Goal: Find contact information: Find contact information

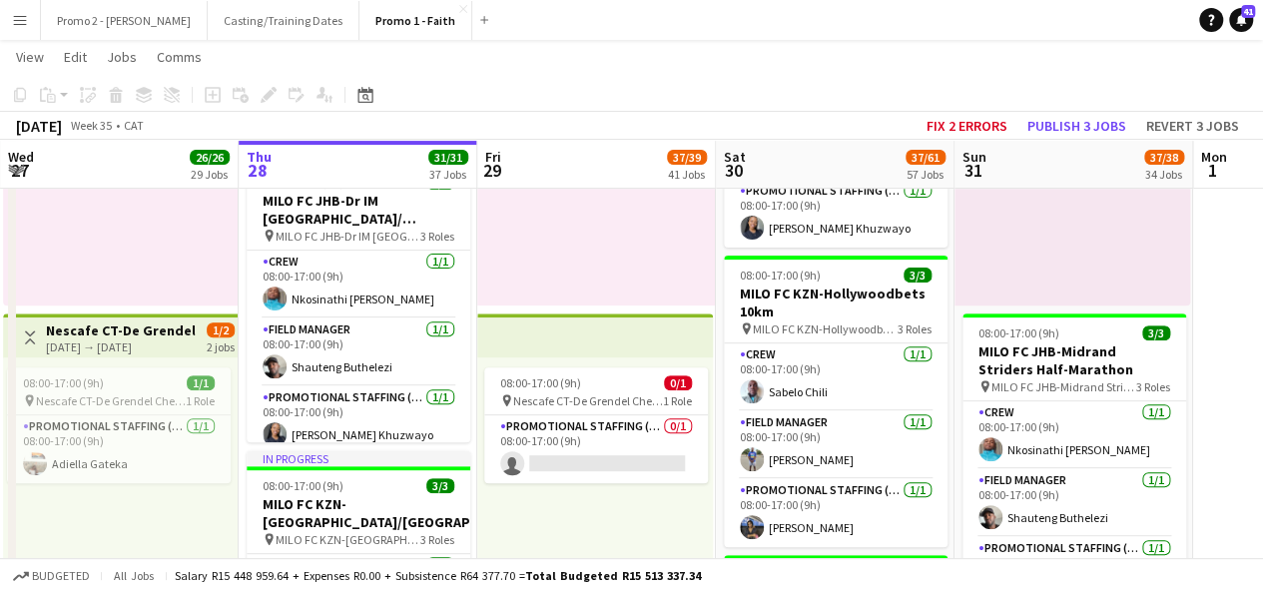
click at [29, 25] on button "Menu" at bounding box center [20, 20] width 40 height 40
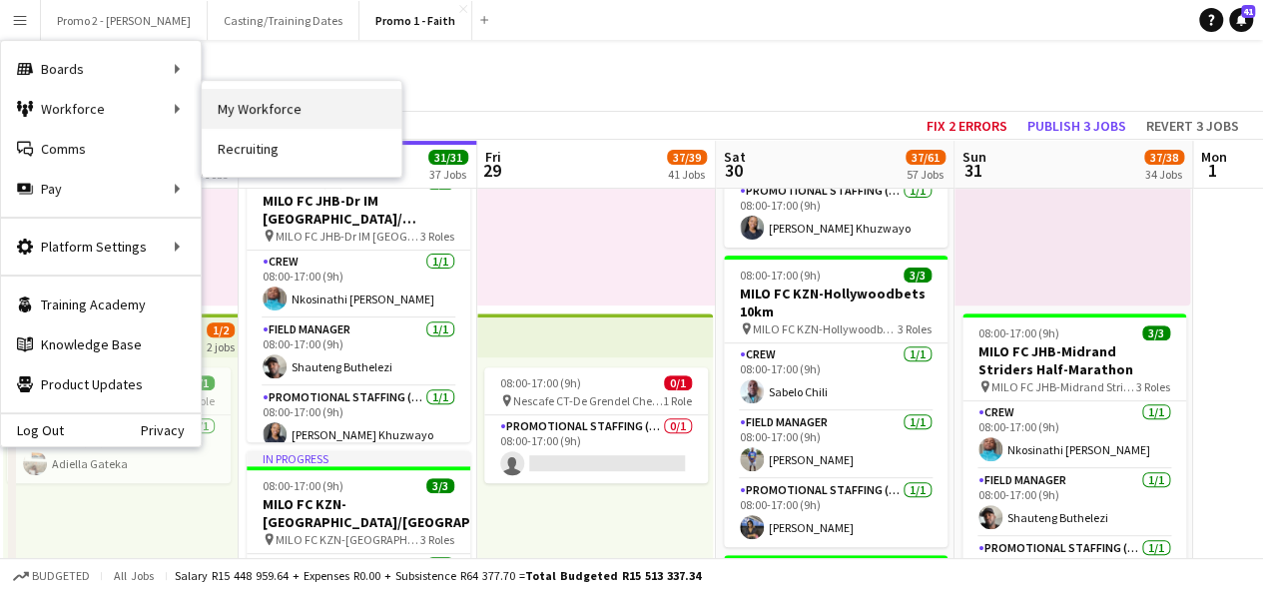
click at [256, 100] on link "My Workforce" at bounding box center [302, 109] width 200 height 40
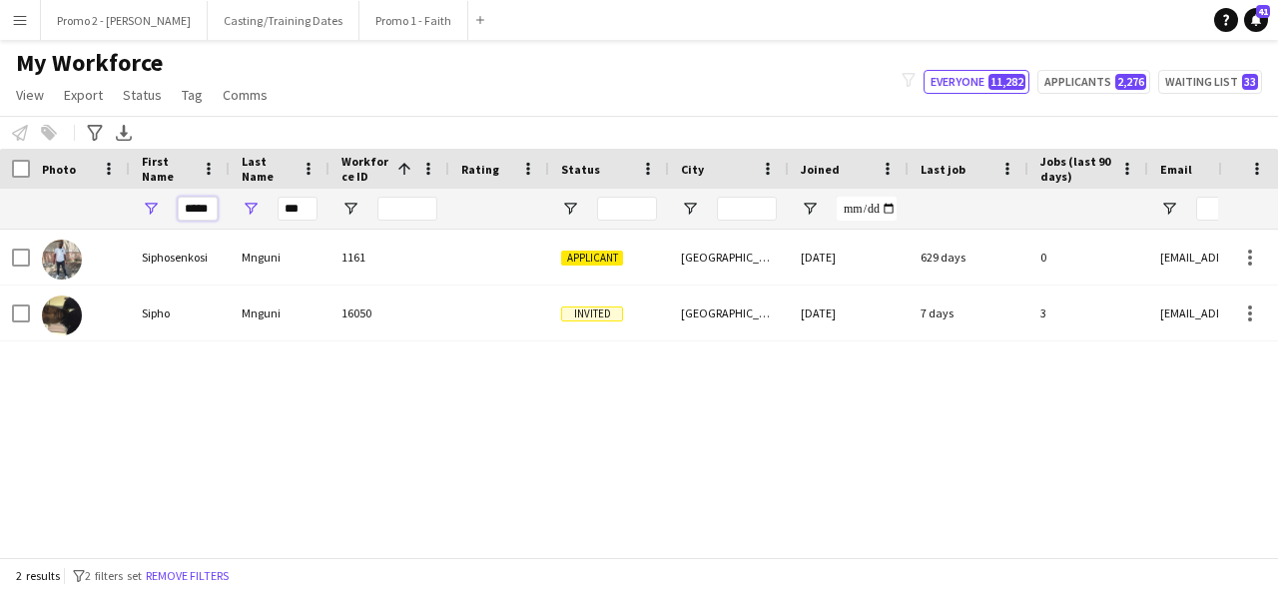
drag, startPoint x: 212, startPoint y: 211, endPoint x: 131, endPoint y: 214, distance: 80.9
click at [131, 214] on div "*****" at bounding box center [180, 209] width 100 height 40
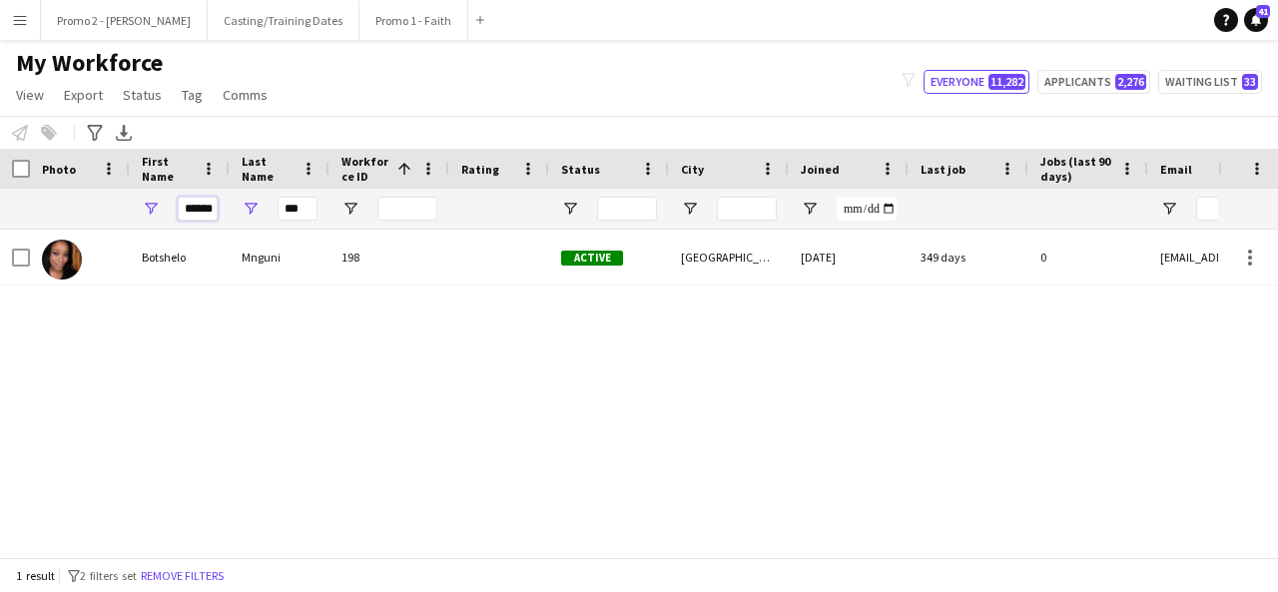
scroll to position [0, 3]
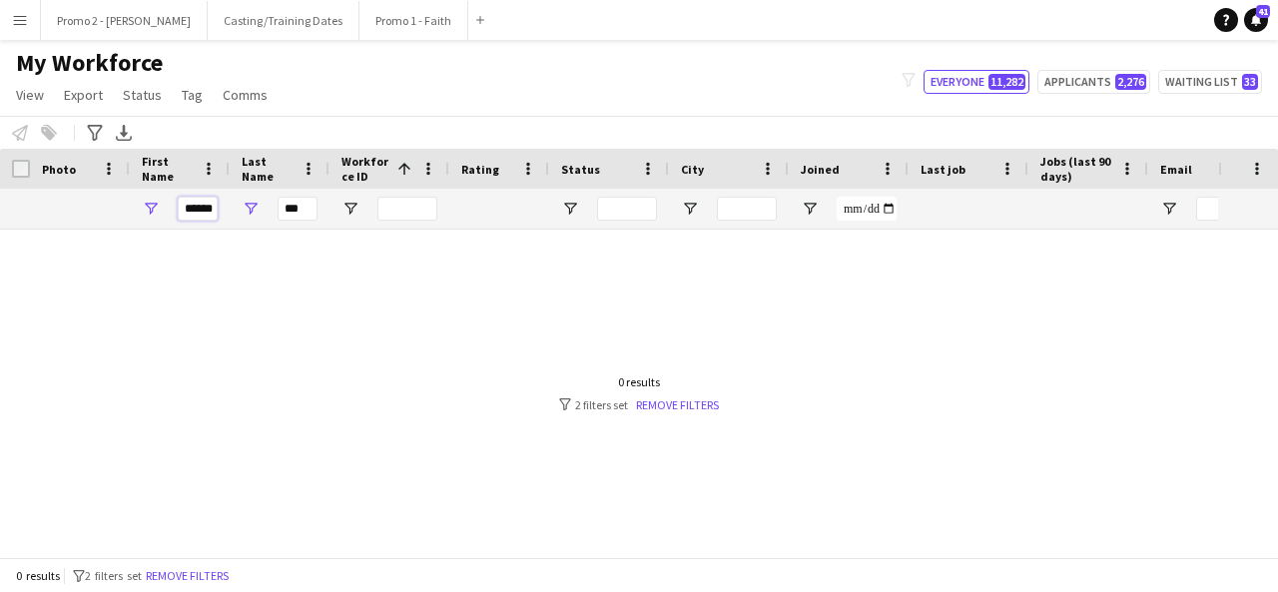
type input "******"
drag, startPoint x: 317, startPoint y: 207, endPoint x: 256, endPoint y: 219, distance: 62.1
click at [256, 219] on div "***" at bounding box center [280, 209] width 100 height 40
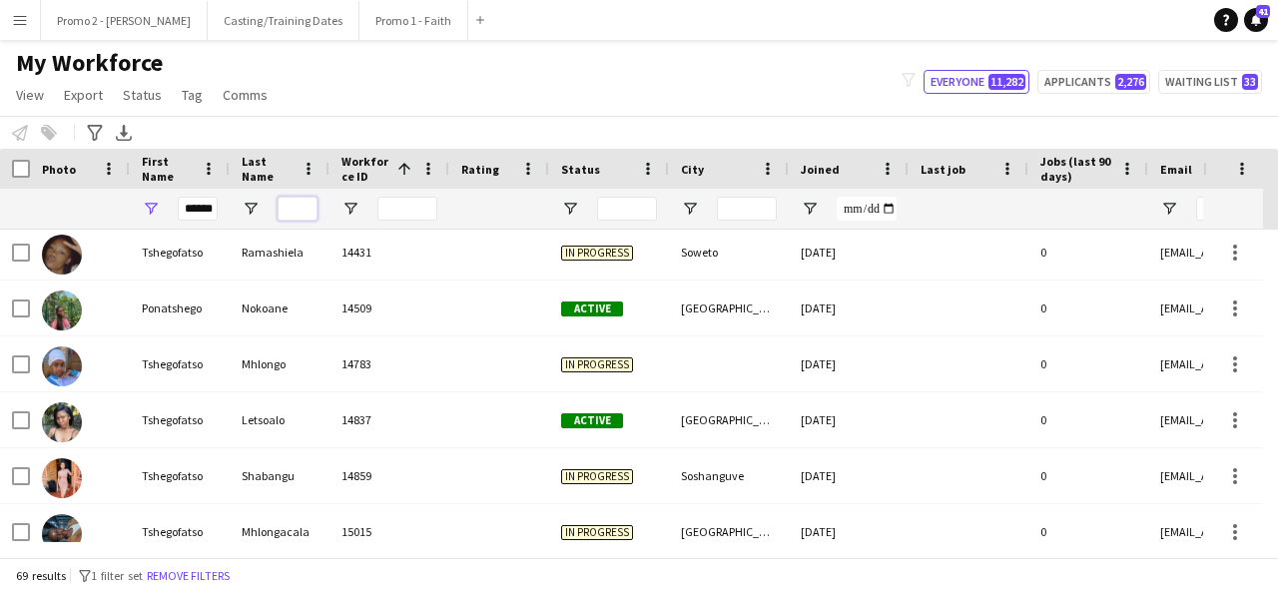
scroll to position [965, 0]
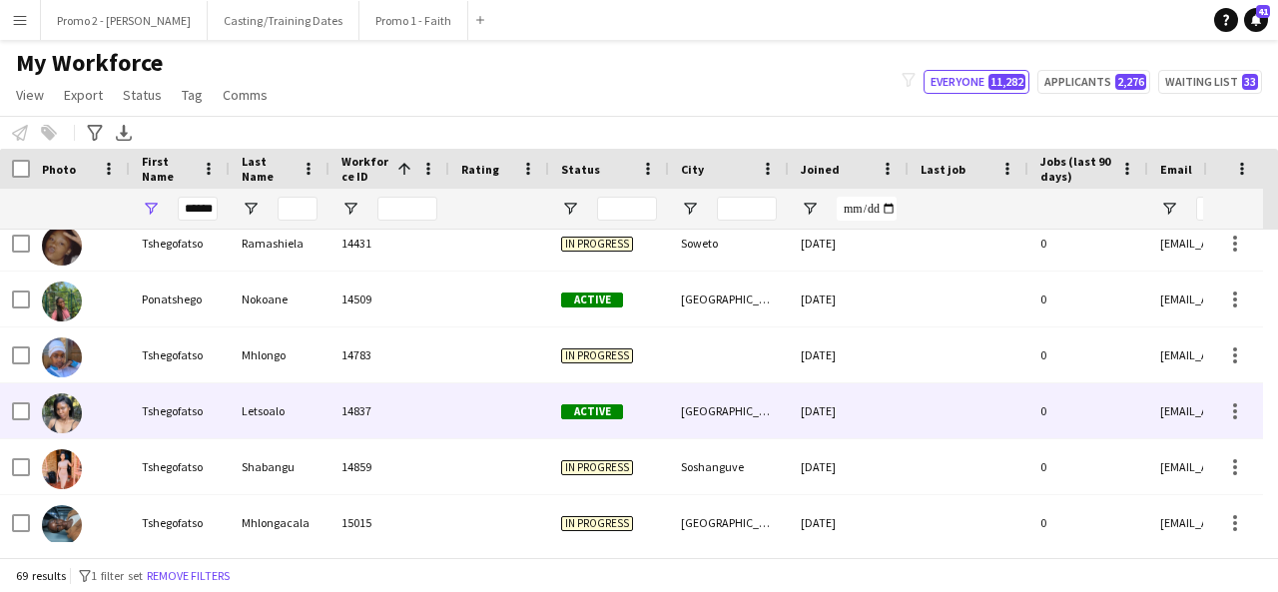
click at [156, 406] on div "Tshegofatso" at bounding box center [180, 410] width 100 height 55
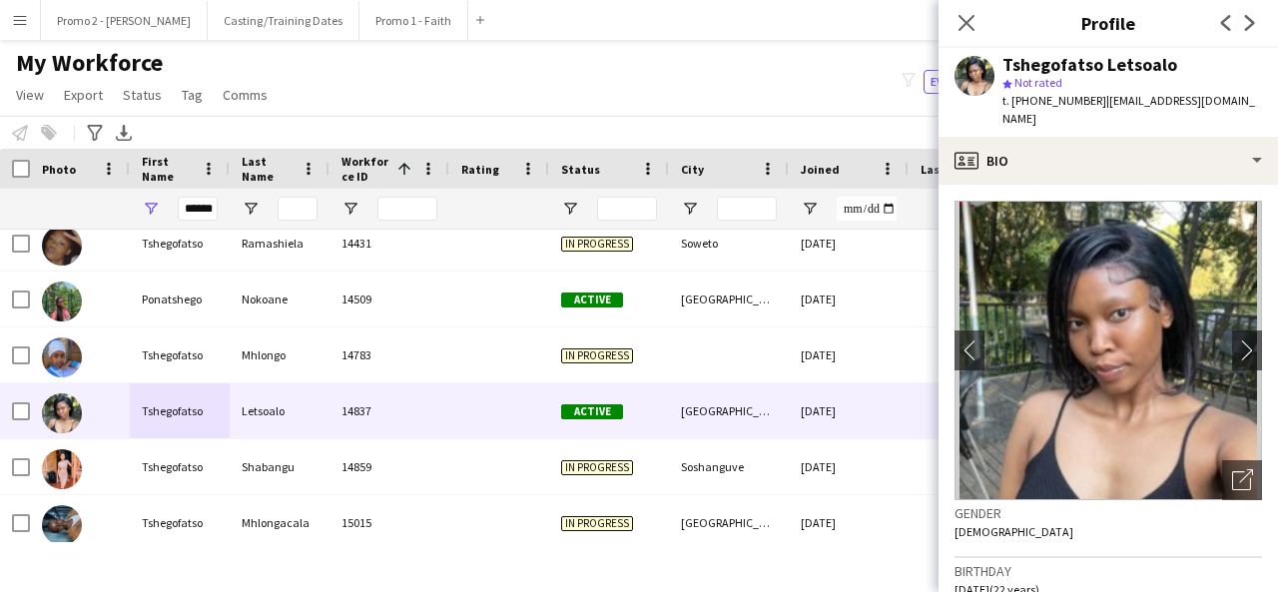
drag, startPoint x: 1169, startPoint y: 66, endPoint x: 1102, endPoint y: 65, distance: 66.9
click at [1102, 65] on div "Tshegofatso Letsoalo" at bounding box center [1132, 65] width 260 height 18
copy div "Letsoalo"
drag, startPoint x: 1096, startPoint y: 64, endPoint x: 1006, endPoint y: 65, distance: 89.9
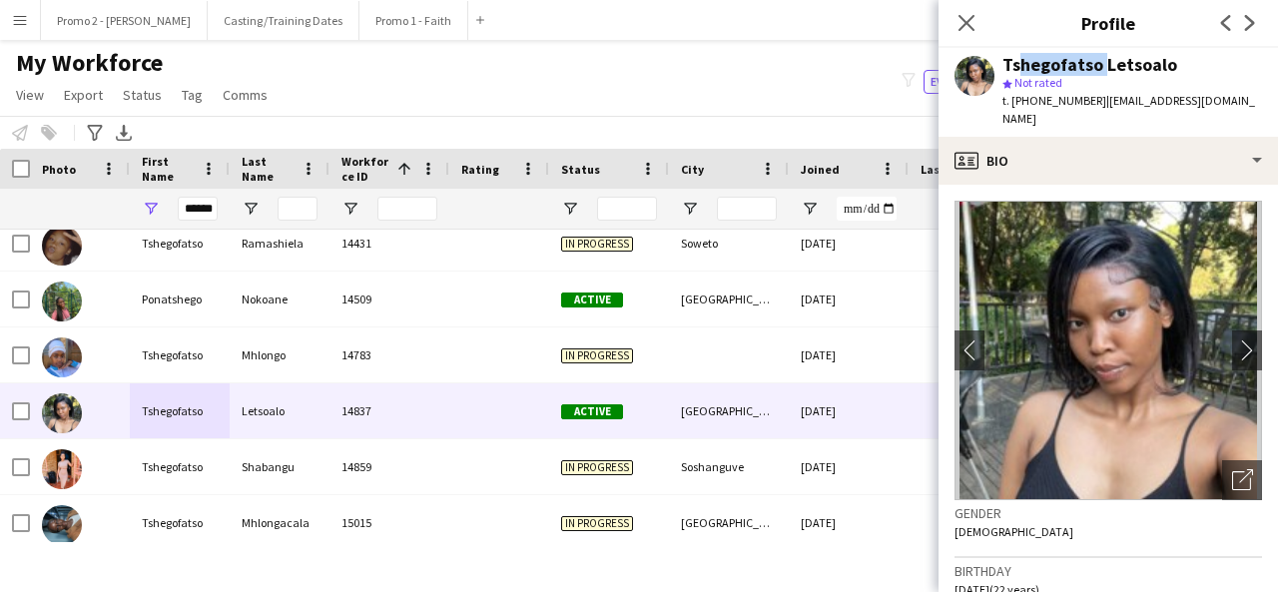
click at [1006, 65] on div "Tshegofatso Letsoalo" at bounding box center [1089, 65] width 175 height 18
drag, startPoint x: 1005, startPoint y: 63, endPoint x: 1096, endPoint y: 53, distance: 91.4
click at [1096, 56] on div "Tshegofatso Letsoalo" at bounding box center [1089, 65] width 175 height 18
copy div "Tshegofatso"
drag, startPoint x: 1088, startPoint y: 99, endPoint x: 1262, endPoint y: 99, distance: 173.7
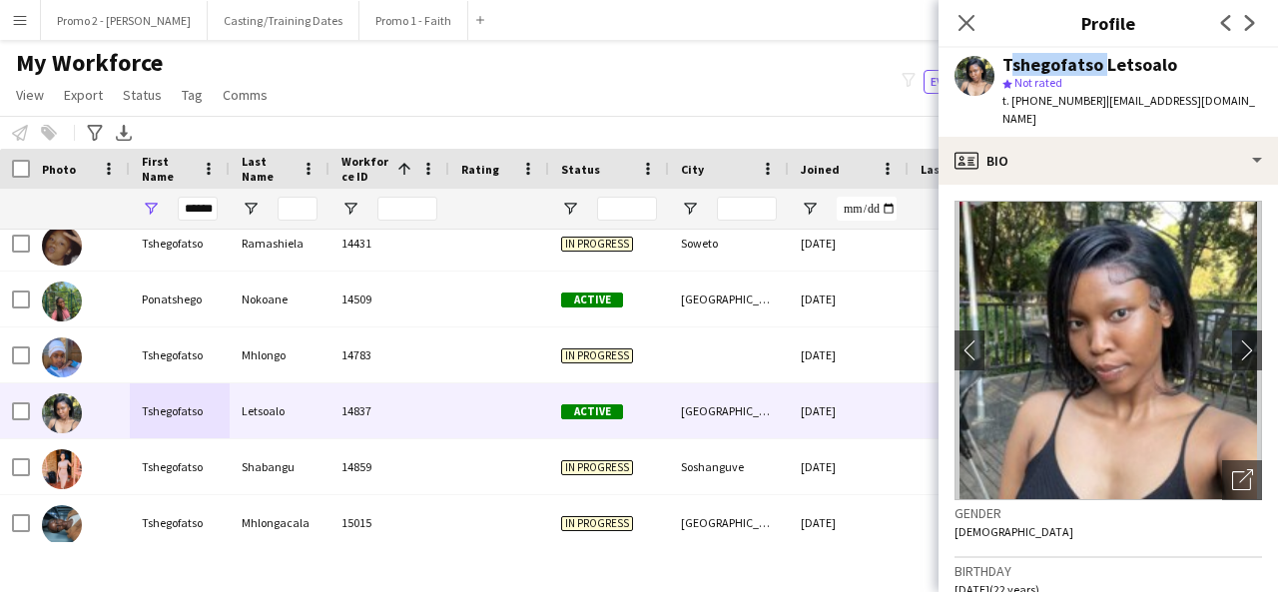
click at [1262, 99] on app-profile-header "Tshegofatso Letsoalo star Not rated t. [PHONE_NUMBER] | [EMAIL_ADDRESS][DOMAIN_…" at bounding box center [1108, 92] width 339 height 89
copy span "[EMAIL_ADDRESS][DOMAIN_NAME]"
drag, startPoint x: 1084, startPoint y: 103, endPoint x: 1009, endPoint y: 103, distance: 74.9
click at [1009, 103] on span "t. [PHONE_NUMBER]" at bounding box center [1054, 100] width 104 height 15
copy span "[PHONE_NUMBER]"
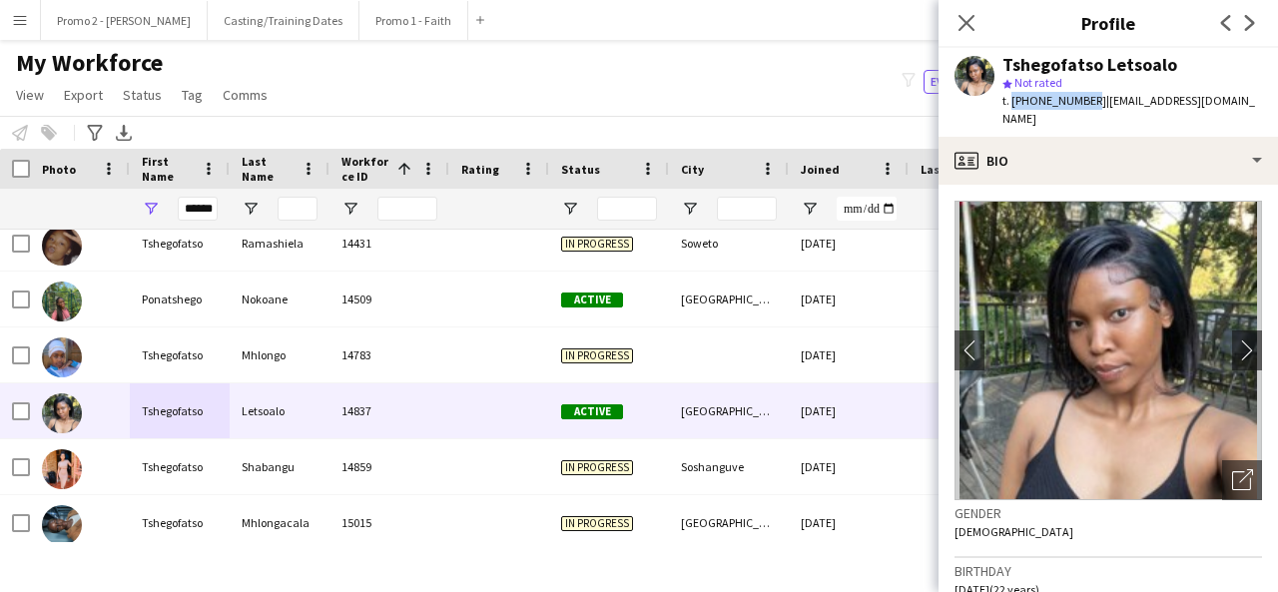
scroll to position [340, 0]
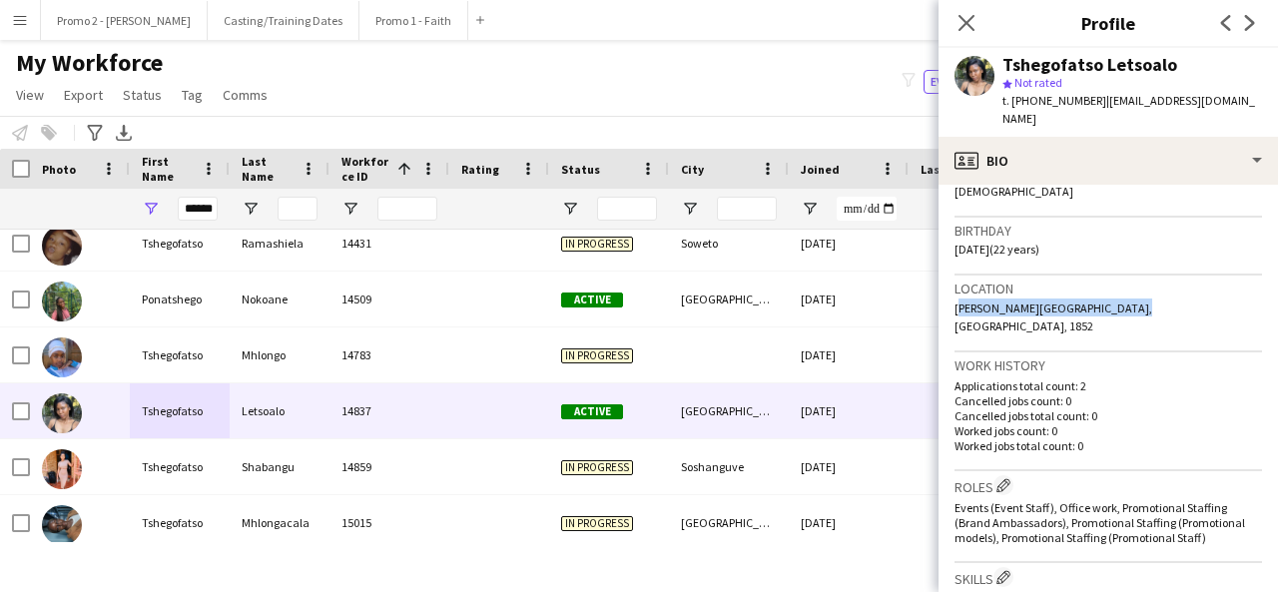
drag, startPoint x: 953, startPoint y: 295, endPoint x: 1122, endPoint y: 292, distance: 169.8
click at [1122, 292] on app-crew-profile-bio "chevron-left chevron-right Open photos pop-in Gender [DEMOGRAPHIC_DATA] Birthda…" at bounding box center [1108, 388] width 339 height 407
copy span "[PERSON_NAME][GEOGRAPHIC_DATA], [GEOGRAPHIC_DATA]"
click at [1112, 280] on div "Location [PERSON_NAME][GEOGRAPHIC_DATA], [GEOGRAPHIC_DATA], 1852" at bounding box center [1109, 314] width 308 height 77
drag, startPoint x: 1026, startPoint y: 289, endPoint x: 1120, endPoint y: 285, distance: 93.9
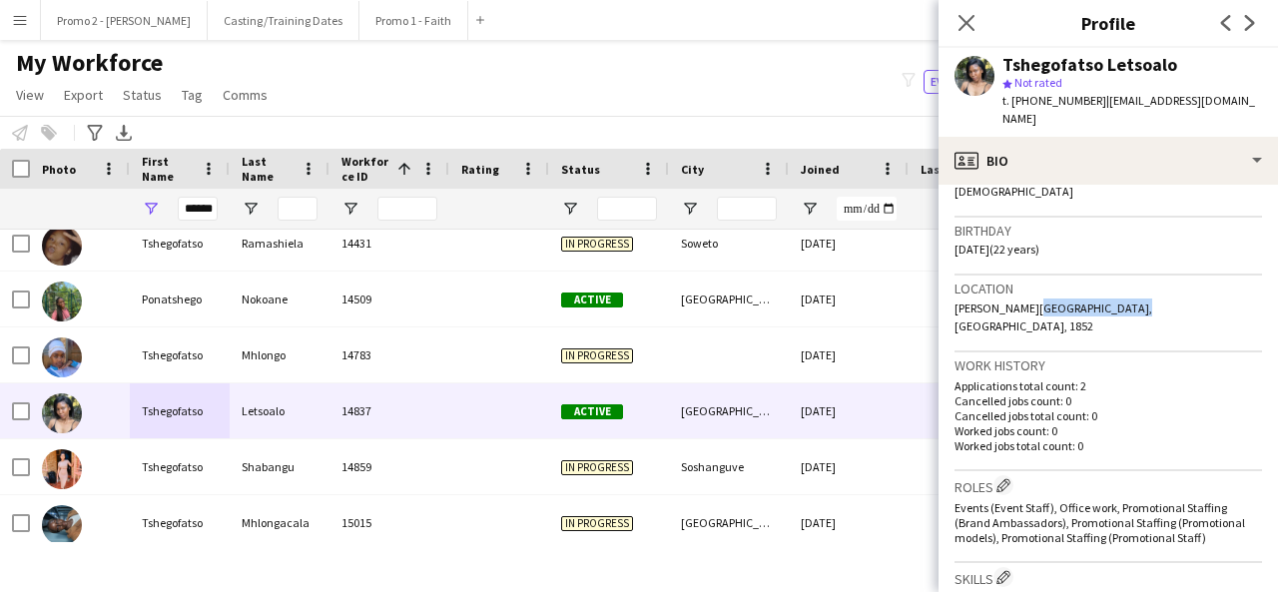
click at [1120, 301] on span "[PERSON_NAME][GEOGRAPHIC_DATA], [GEOGRAPHIC_DATA], 1852" at bounding box center [1054, 317] width 198 height 33
copy span "[GEOGRAPHIC_DATA]"
drag, startPoint x: 1006, startPoint y: 230, endPoint x: 960, endPoint y: 230, distance: 46.9
click at [960, 242] on span "[DATE] (22 years)" at bounding box center [997, 249] width 85 height 15
drag, startPoint x: 955, startPoint y: 230, endPoint x: 1008, endPoint y: 227, distance: 54.0
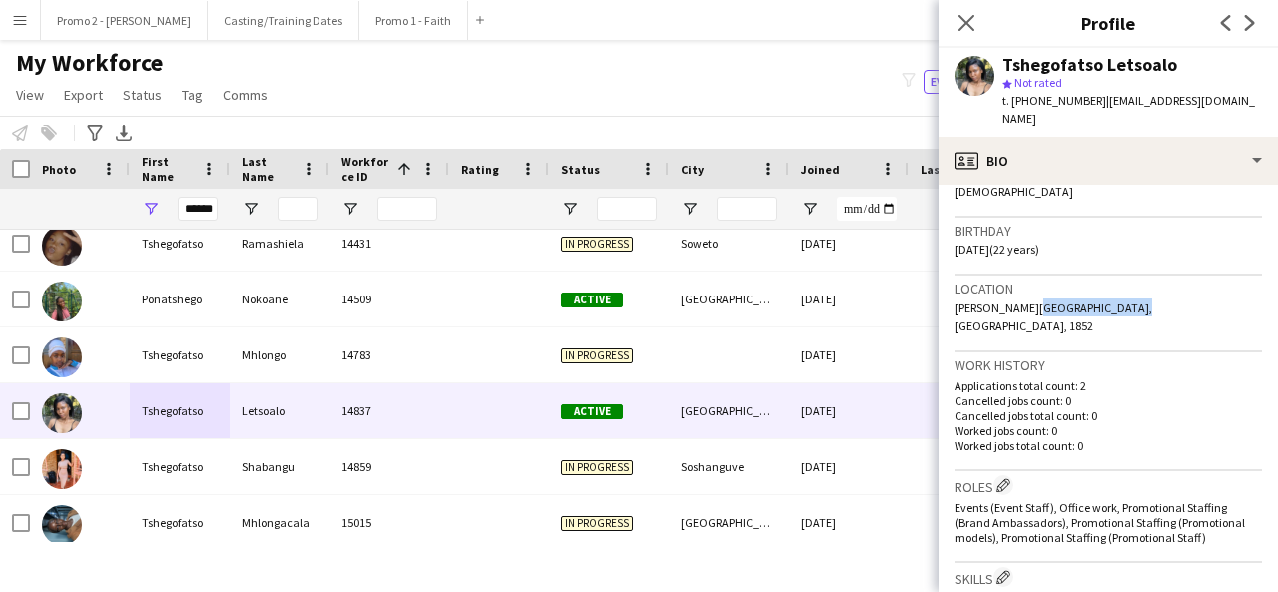
click at [1008, 242] on span "[DATE] (22 years)" at bounding box center [997, 249] width 85 height 15
copy span "[DATE]"
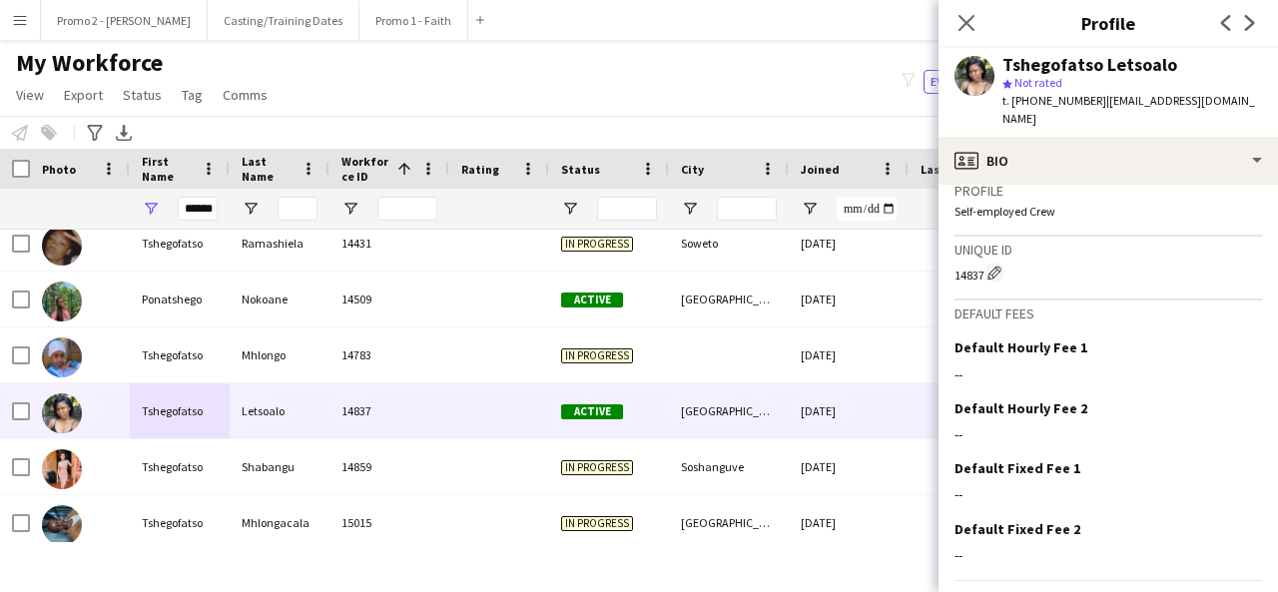
scroll to position [873, 0]
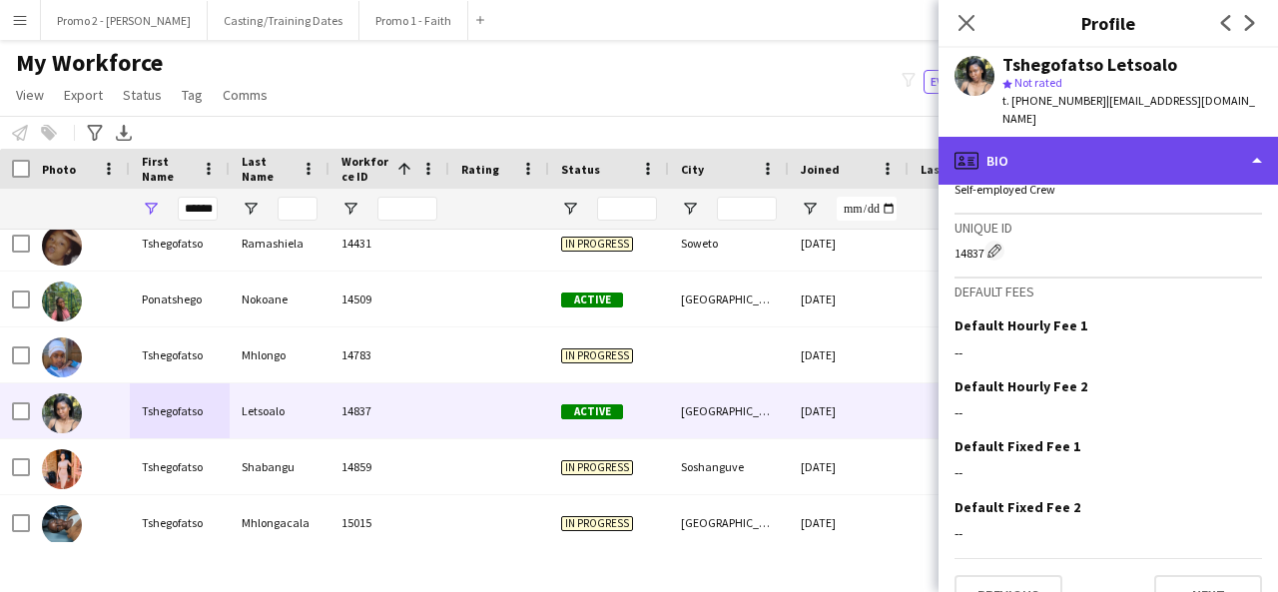
click at [1081, 145] on div "profile Bio" at bounding box center [1108, 161] width 339 height 48
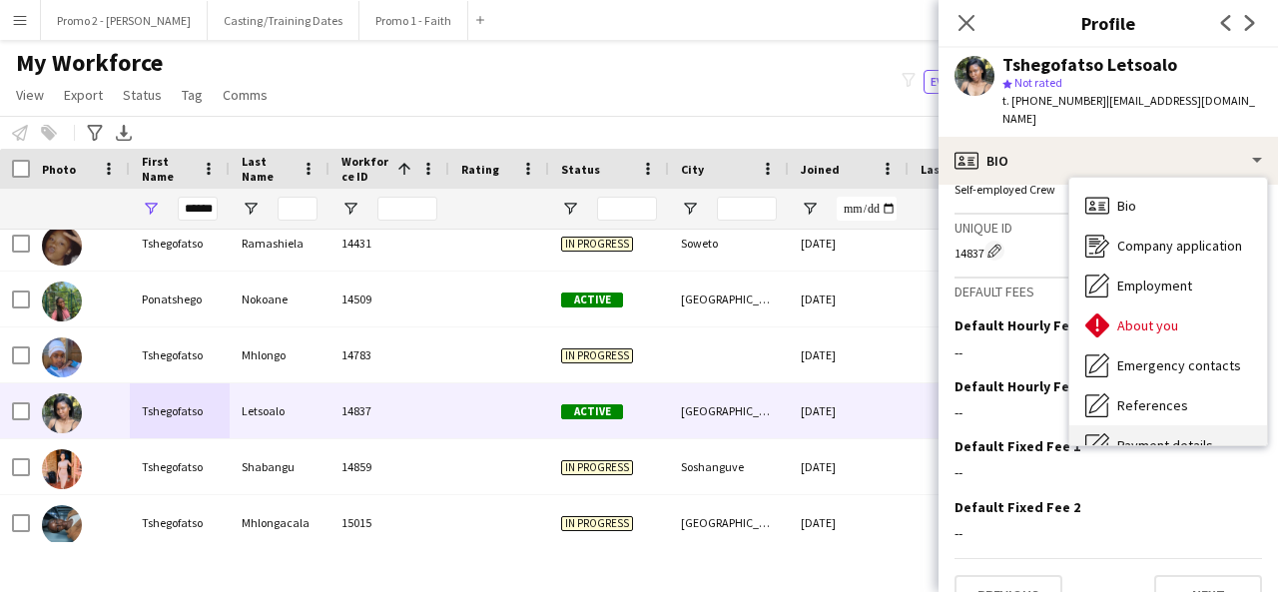
click at [1178, 436] on span "Payment details" at bounding box center [1165, 445] width 96 height 18
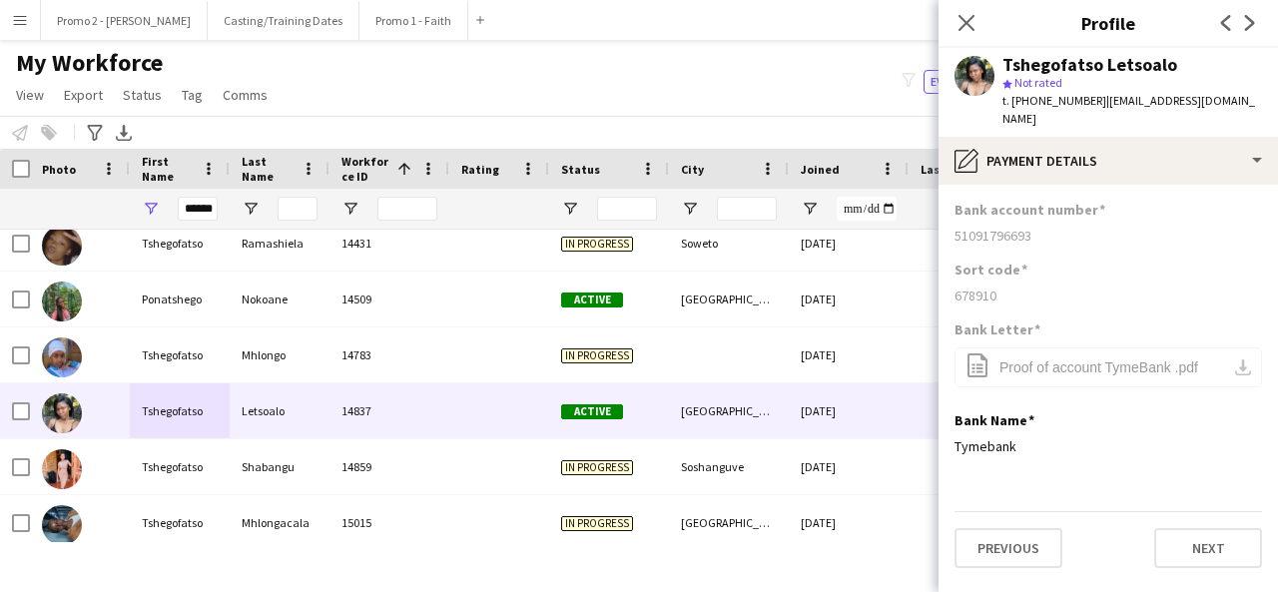
drag, startPoint x: 1048, startPoint y: 219, endPoint x: 957, endPoint y: 221, distance: 91.9
click at [957, 227] on div "51091796693" at bounding box center [1109, 236] width 308 height 18
copy div "51091796693"
